Goal: Task Accomplishment & Management: Use online tool/utility

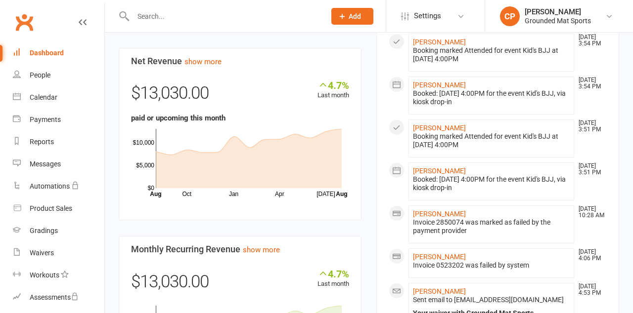
scroll to position [591, 0]
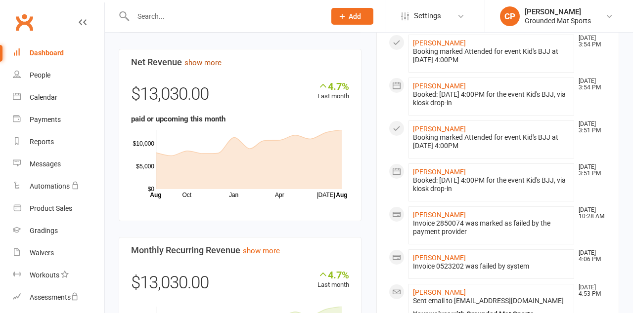
click at [214, 63] on link "show more" at bounding box center [202, 62] width 37 height 9
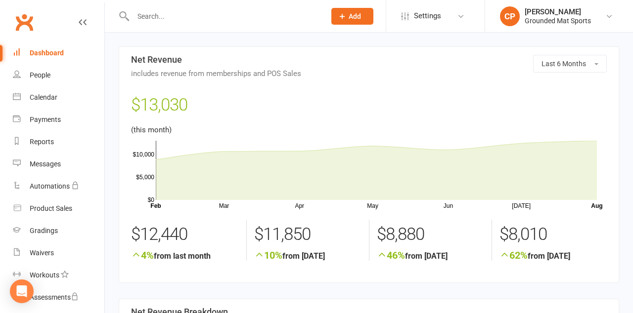
click at [57, 56] on div "Dashboard" at bounding box center [47, 53] width 34 height 8
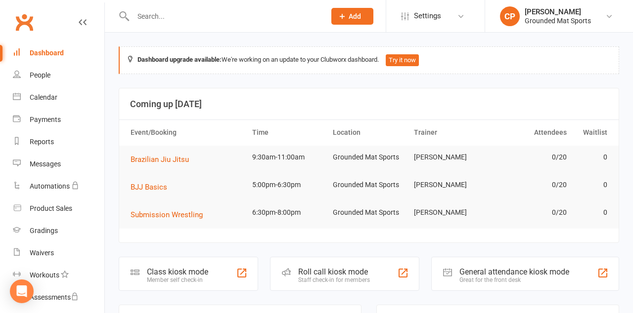
click at [206, 272] on div "Class kiosk mode" at bounding box center [177, 271] width 61 height 9
